Goal: Task Accomplishment & Management: Use online tool/utility

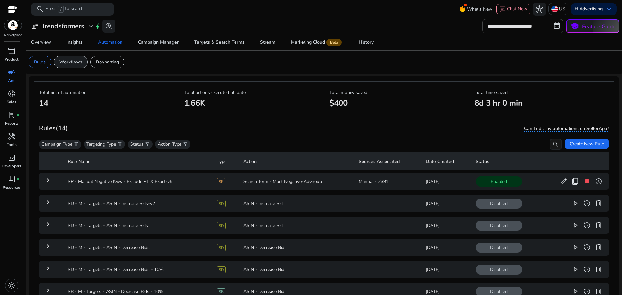
click at [75, 64] on p "Workflows" at bounding box center [70, 62] width 23 height 7
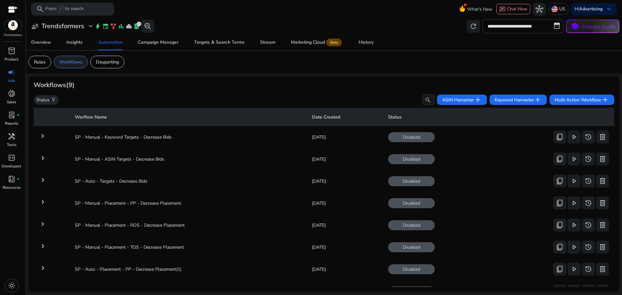
click at [71, 65] on p "Workflows" at bounding box center [70, 62] width 23 height 7
click at [243, 81] on div "Workflows (9)" at bounding box center [324, 85] width 580 height 8
click at [106, 62] on p "Dayparting" at bounding box center [107, 62] width 23 height 7
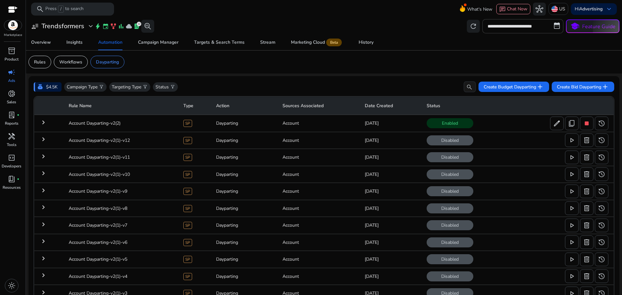
click at [44, 122] on mat-icon "keyboard_arrow_right" at bounding box center [44, 123] width 8 height 8
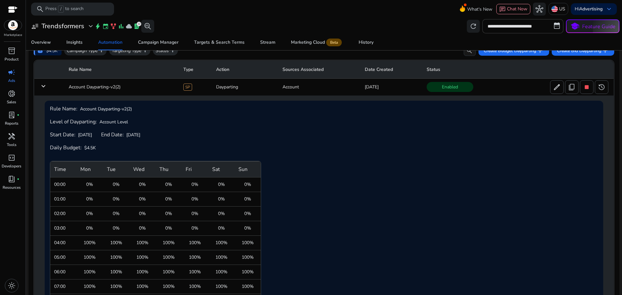
scroll to position [18, 0]
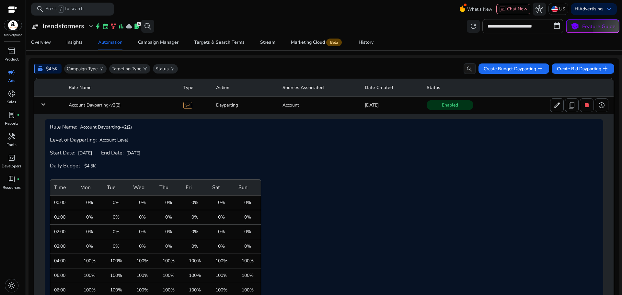
drag, startPoint x: 138, startPoint y: 152, endPoint x: 182, endPoint y: 153, distance: 44.4
